Goal: Entertainment & Leisure: Consume media (video, audio)

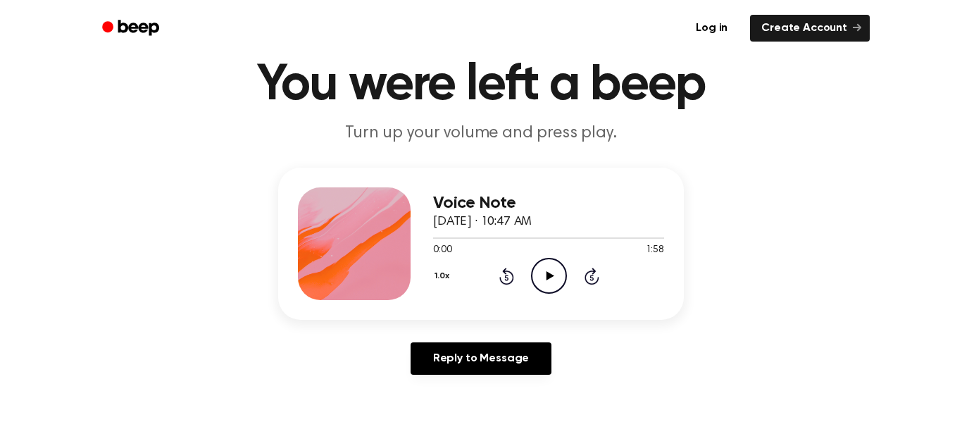
scroll to position [52, 0]
click at [551, 261] on icon "Play Audio" at bounding box center [549, 276] width 36 height 36
click at [508, 276] on icon "Rewind 5 seconds" at bounding box center [506, 277] width 15 height 18
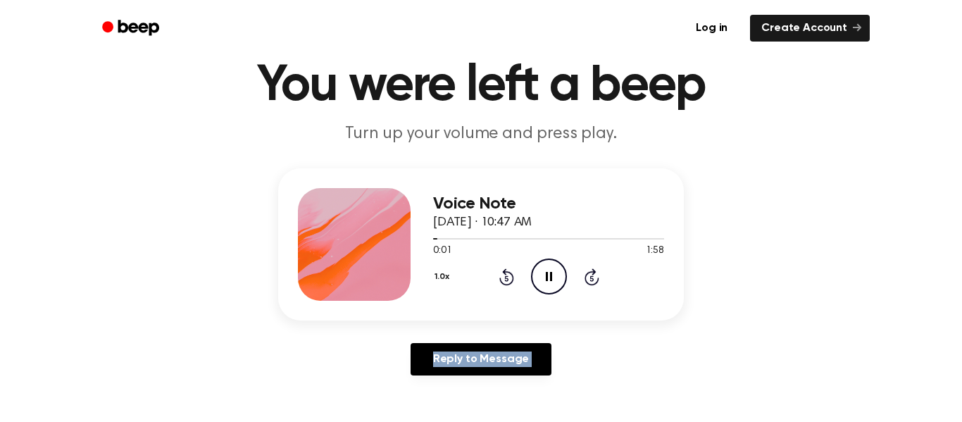
click at [508, 276] on icon "Rewind 5 seconds" at bounding box center [506, 277] width 15 height 18
click at [554, 281] on icon "Pause Audio" at bounding box center [549, 276] width 36 height 36
click at [554, 281] on icon "Play Audio" at bounding box center [549, 276] width 36 height 36
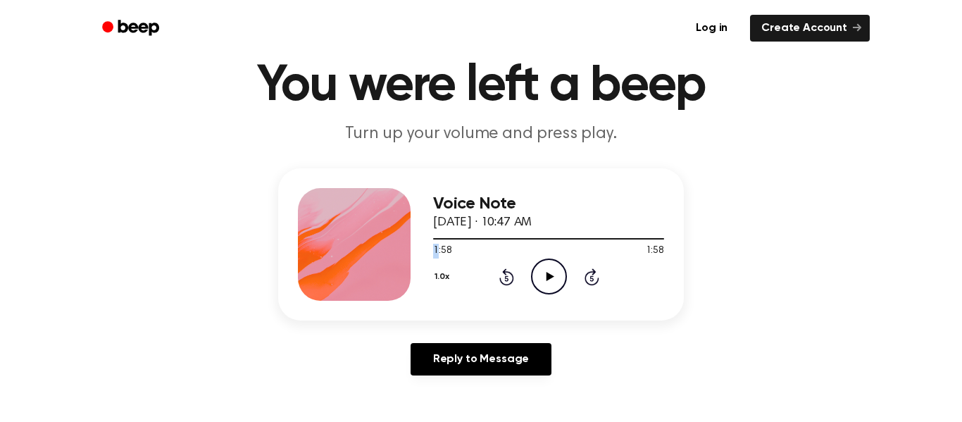
drag, startPoint x: 661, startPoint y: 239, endPoint x: 438, endPoint y: 246, distance: 222.7
click at [438, 246] on div "1:58 1:58 Your browser does not support the [object Object] element." at bounding box center [548, 245] width 231 height 26
click at [616, 238] on div at bounding box center [548, 238] width 231 height 1
click at [479, 240] on div at bounding box center [548, 237] width 231 height 11
click at [434, 239] on div at bounding box center [548, 237] width 231 height 11
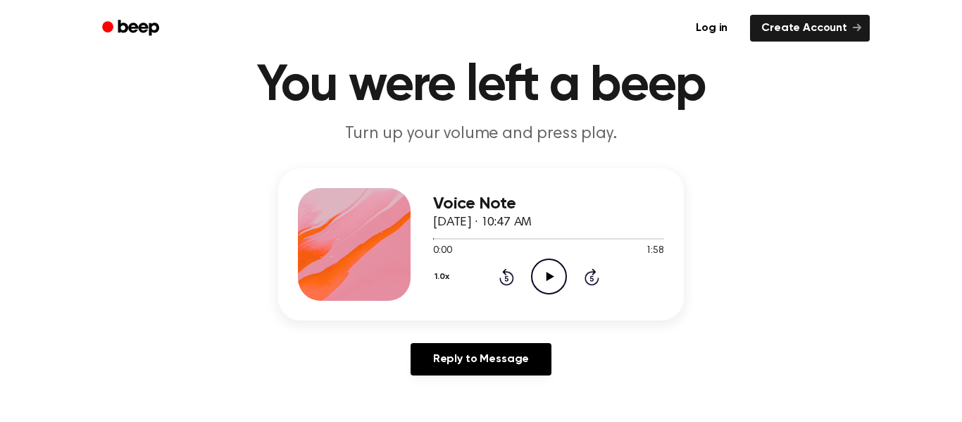
click at [506, 277] on icon "Rewind 5 seconds" at bounding box center [506, 277] width 15 height 18
click at [550, 275] on icon at bounding box center [550, 276] width 8 height 9
drag, startPoint x: 601, startPoint y: 239, endPoint x: 435, endPoint y: 244, distance: 165.6
click at [435, 244] on div "1:27 1:58 Your browser does not support the [object Object] element." at bounding box center [548, 245] width 231 height 26
click at [501, 277] on icon "Rewind 5 seconds" at bounding box center [506, 277] width 15 height 18
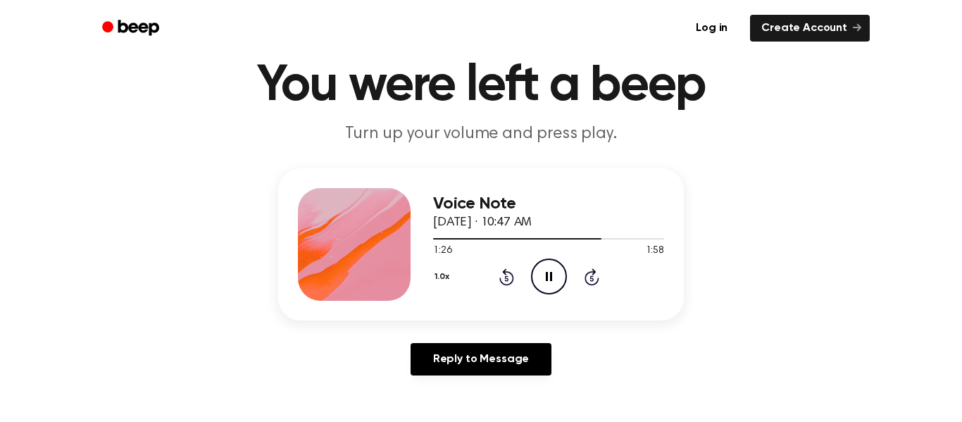
click at [501, 277] on icon "Rewind 5 seconds" at bounding box center [506, 277] width 15 height 18
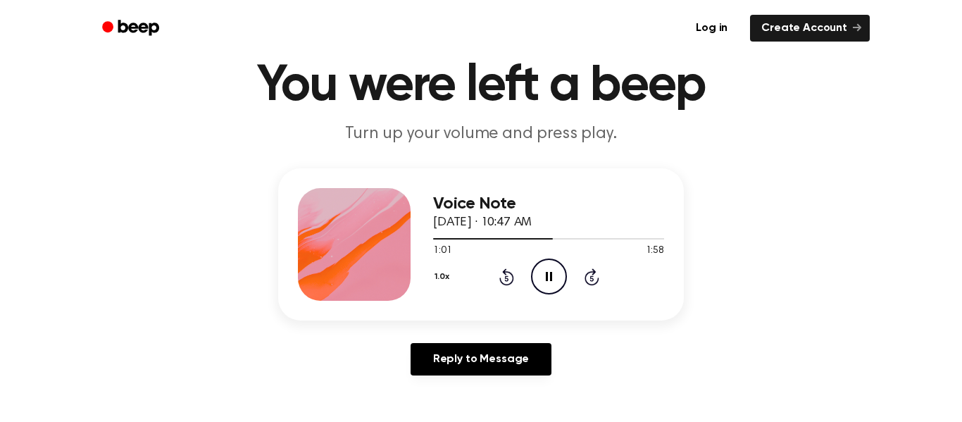
click at [501, 277] on icon "Rewind 5 seconds" at bounding box center [506, 277] width 15 height 18
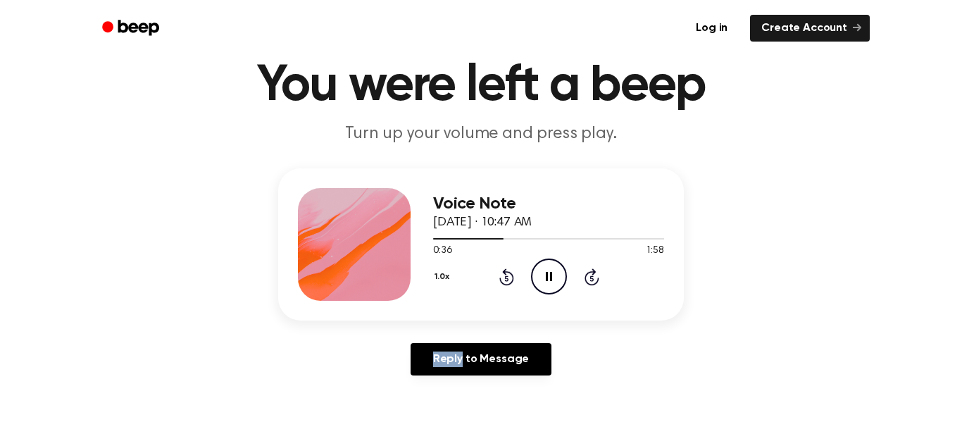
click at [501, 277] on icon "Rewind 5 seconds" at bounding box center [506, 277] width 15 height 18
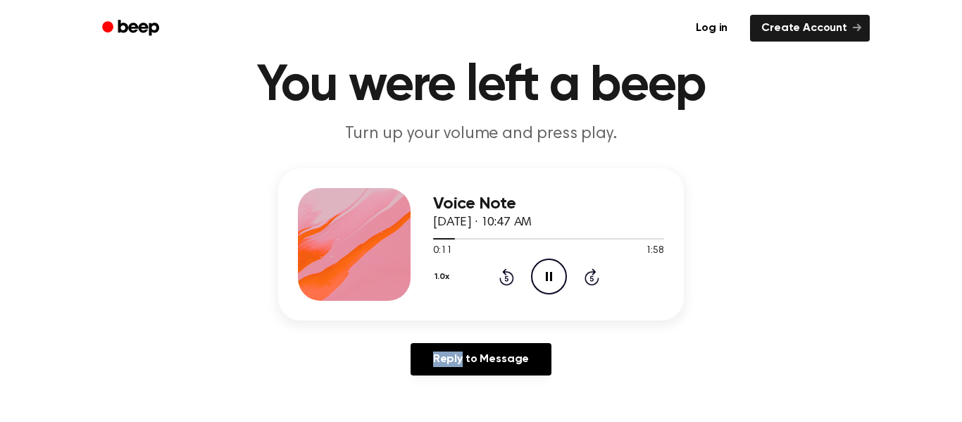
click at [501, 277] on icon "Rewind 5 seconds" at bounding box center [506, 277] width 15 height 18
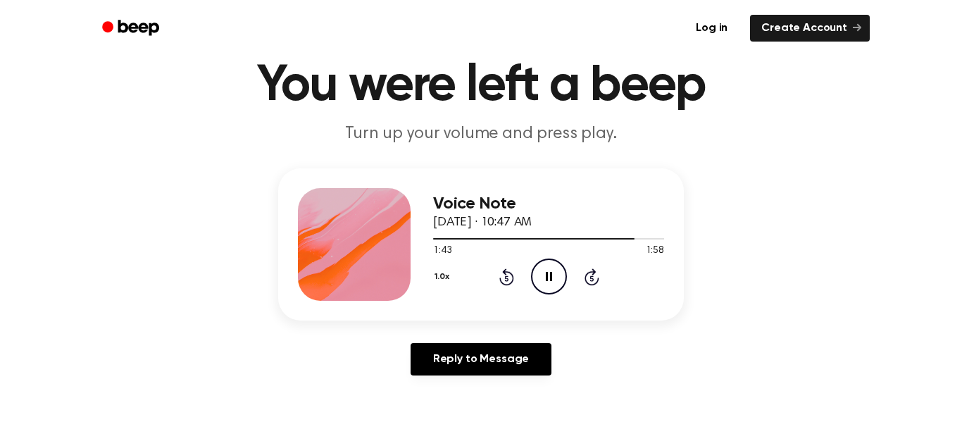
click at [505, 277] on icon at bounding box center [506, 278] width 4 height 6
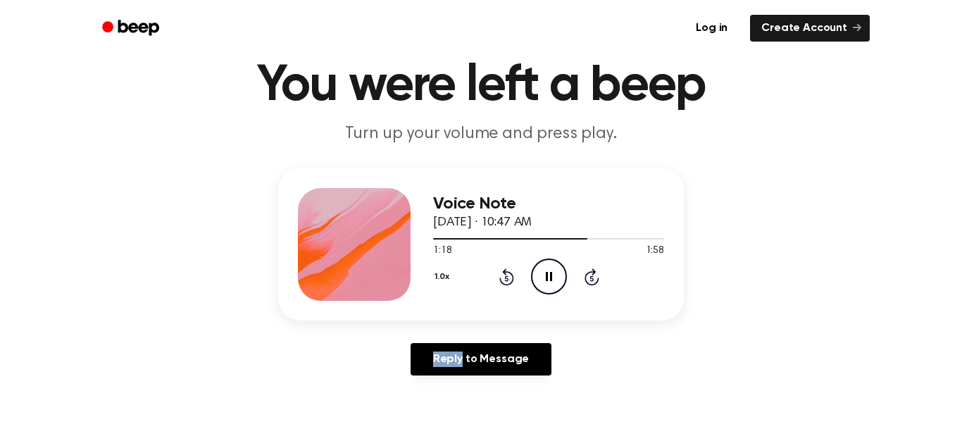
click at [505, 277] on icon at bounding box center [506, 278] width 4 height 6
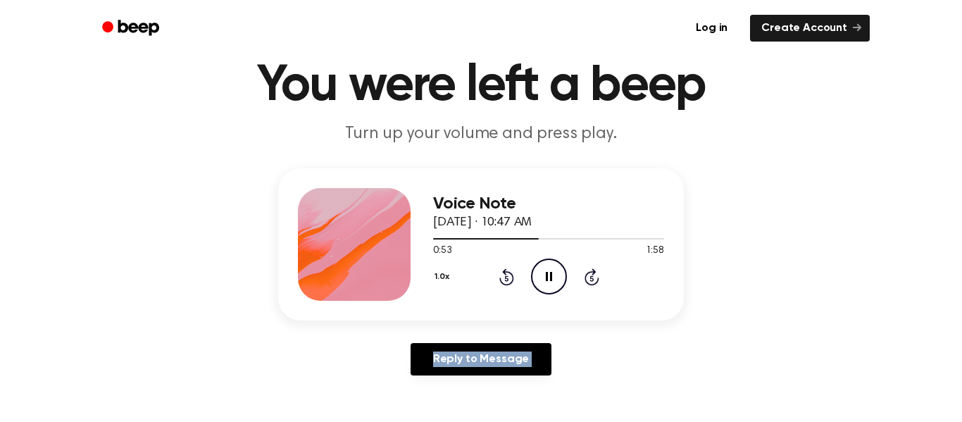
click at [505, 277] on icon at bounding box center [506, 278] width 4 height 6
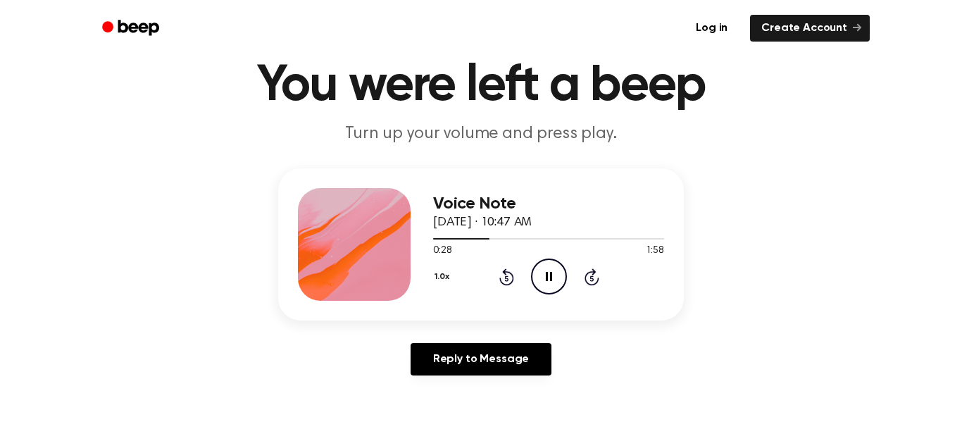
click at [505, 277] on icon at bounding box center [506, 278] width 4 height 6
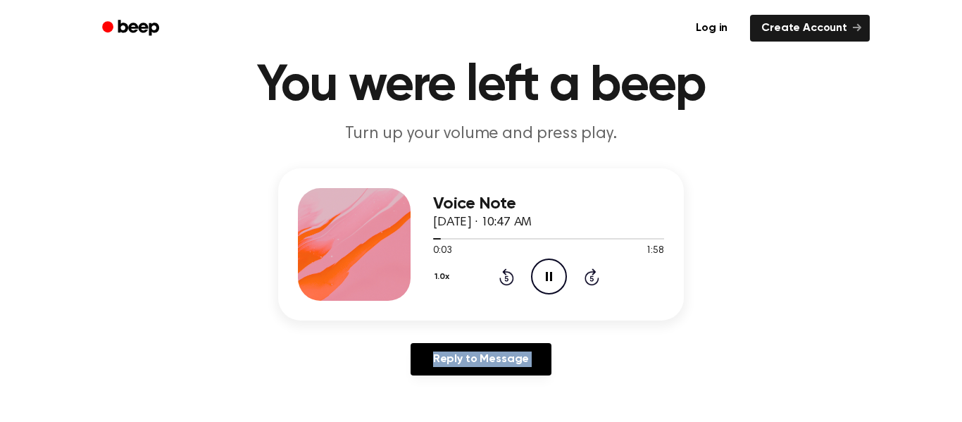
click at [505, 277] on icon at bounding box center [506, 278] width 4 height 6
click at [592, 279] on icon "Skip 5 seconds" at bounding box center [591, 277] width 15 height 18
